Goal: Task Accomplishment & Management: Manage account settings

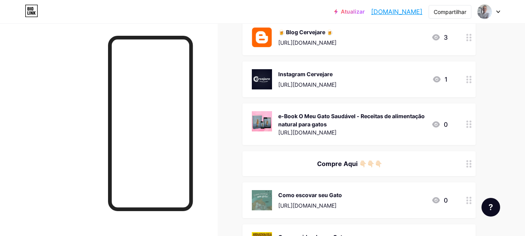
scroll to position [583, 0]
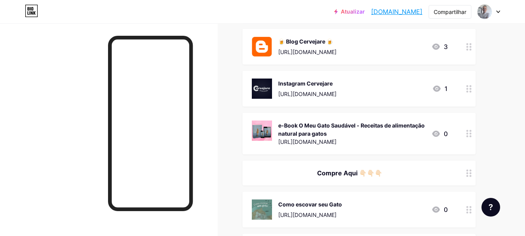
click at [466, 213] on div at bounding box center [468, 210] width 13 height 36
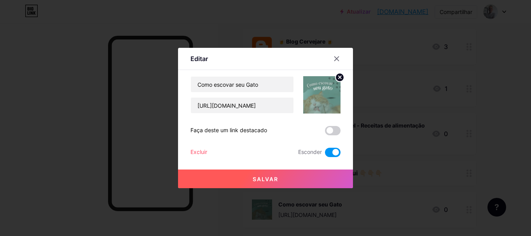
click at [466, 213] on div at bounding box center [265, 118] width 531 height 236
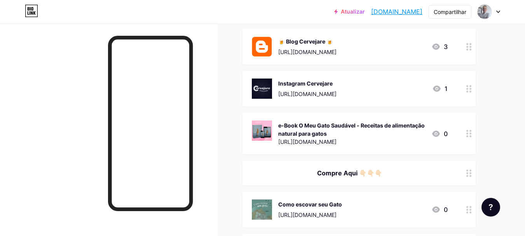
click at [470, 176] on icon at bounding box center [468, 172] width 5 height 7
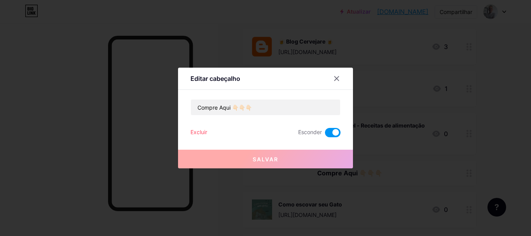
click at [470, 176] on div at bounding box center [265, 118] width 531 height 236
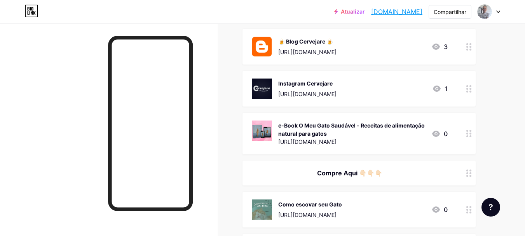
click at [469, 134] on icon at bounding box center [468, 133] width 5 height 7
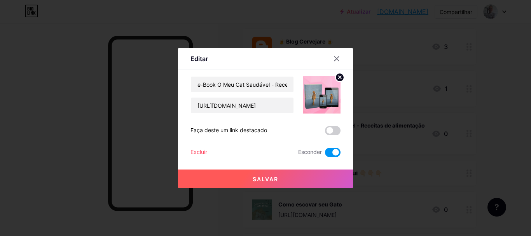
click at [469, 134] on div at bounding box center [265, 118] width 531 height 236
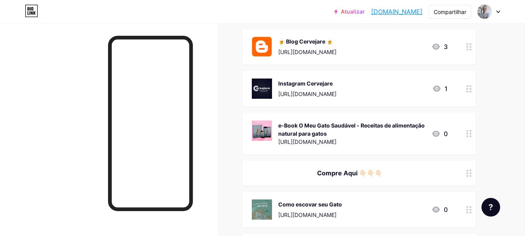
click at [470, 91] on circle at bounding box center [470, 92] width 2 height 2
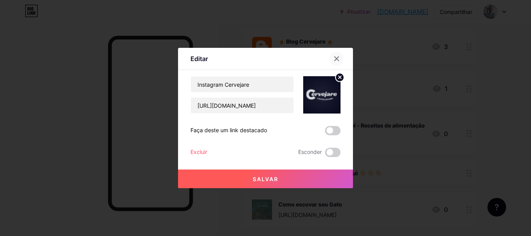
click at [338, 57] on icon at bounding box center [336, 59] width 4 height 4
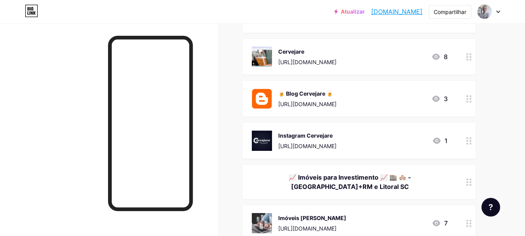
scroll to position [397, 0]
